Goal: Transaction & Acquisition: Purchase product/service

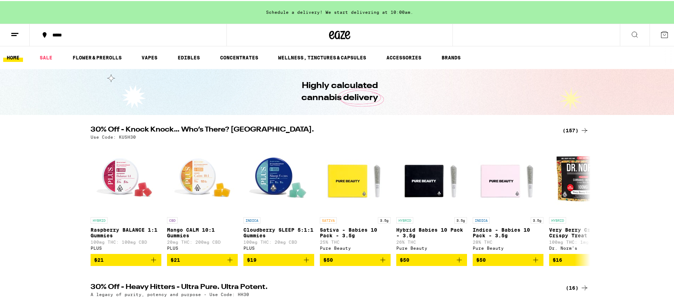
click at [583, 129] on icon at bounding box center [584, 129] width 8 height 8
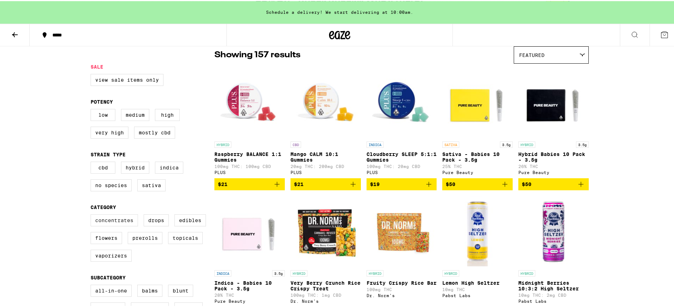
scroll to position [62, 0]
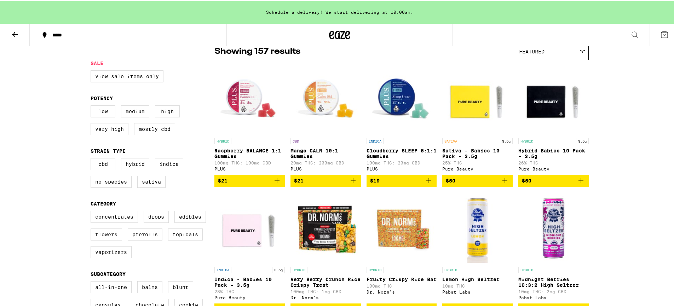
click at [106, 239] on label "Flowers" at bounding box center [106, 233] width 31 height 12
click at [92, 211] on input "Flowers" at bounding box center [92, 211] width 0 height 0
checkbox input "true"
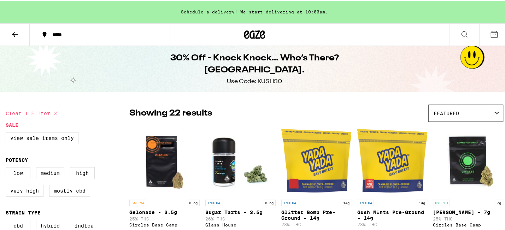
click at [260, 35] on icon at bounding box center [262, 34] width 5 height 8
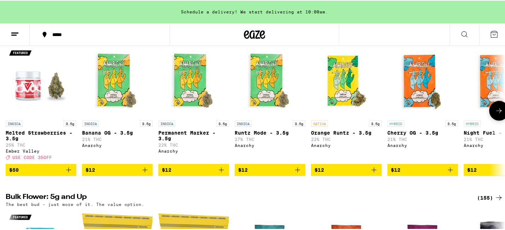
scroll to position [893, 0]
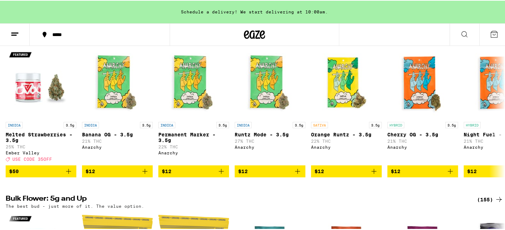
click at [496, 37] on icon at bounding box center [499, 34] width 6 height 5
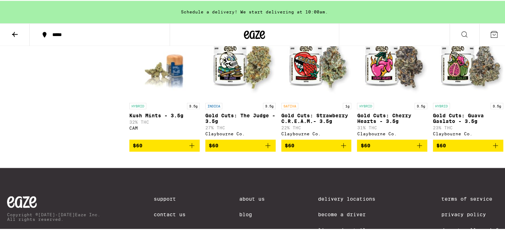
scroll to position [2561, 0]
